Goal: Task Accomplishment & Management: Use online tool/utility

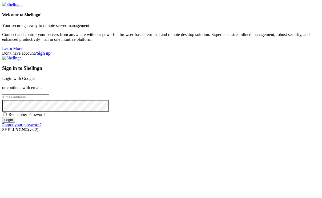
click at [35, 76] on link "Login with Google" at bounding box center [18, 78] width 33 height 5
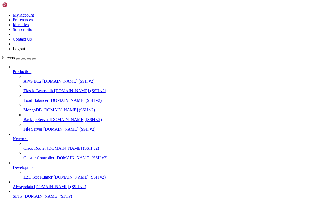
scroll to position [31, 0]
click at [42, 185] on span "[DOMAIN_NAME] (SSH v2)" at bounding box center [60, 187] width 52 height 5
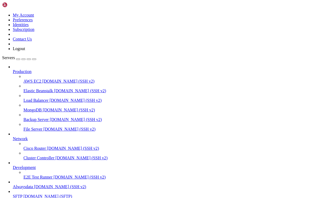
scroll to position [27, 0]
